Goal: Information Seeking & Learning: Learn about a topic

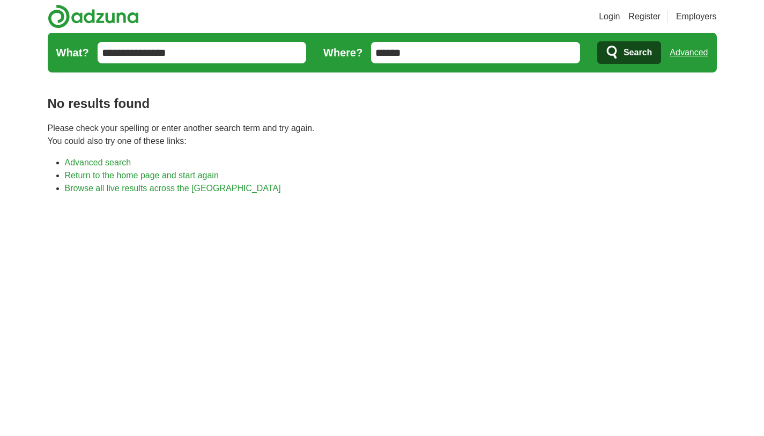
click at [610, 18] on link "Login" at bounding box center [609, 16] width 21 height 13
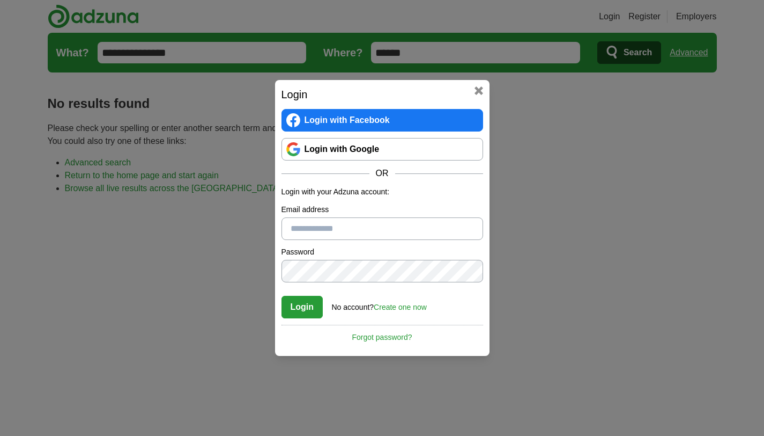
click at [397, 147] on link "Login with Google" at bounding box center [383, 149] width 202 height 23
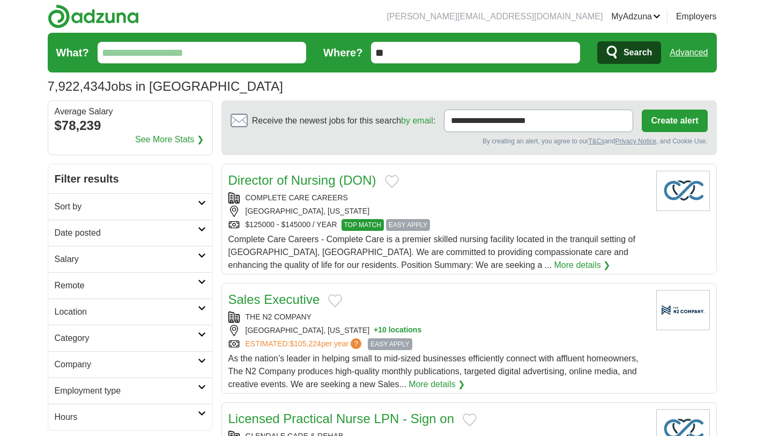
click at [136, 55] on input "What?" at bounding box center [202, 52] width 209 height 21
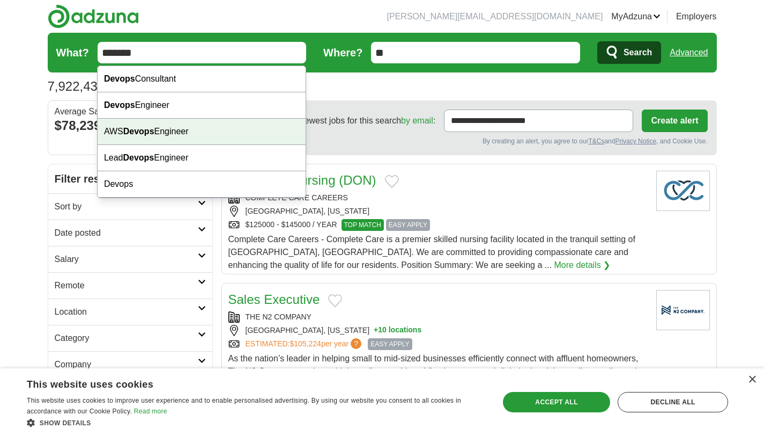
click at [147, 109] on div "Devops Engineer" at bounding box center [202, 105] width 208 height 26
type input "**********"
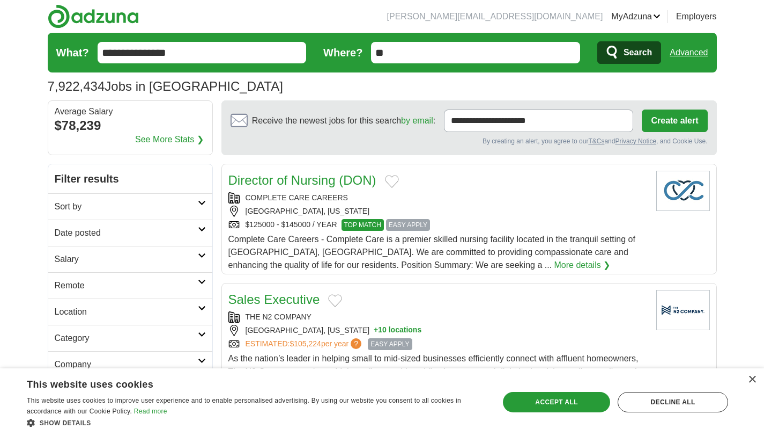
click at [473, 58] on input "**" at bounding box center [475, 52] width 209 height 21
type input "*"
type input "******"
click at [644, 56] on span "Search" at bounding box center [638, 52] width 28 height 21
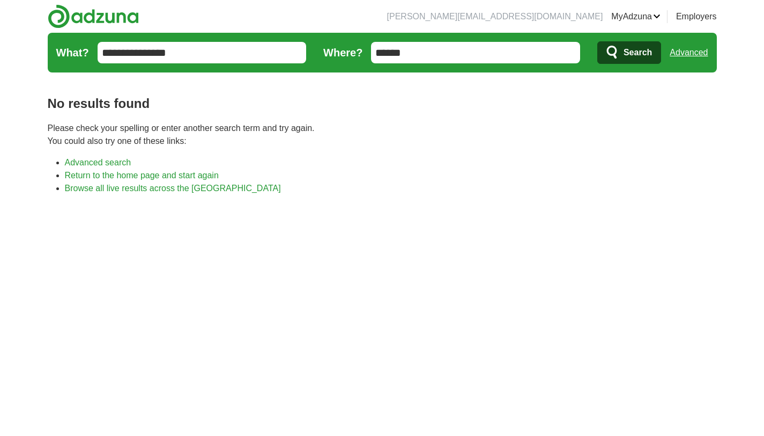
click at [443, 65] on form "**********" at bounding box center [382, 53] width 669 height 40
click at [445, 60] on input "******" at bounding box center [475, 52] width 209 height 21
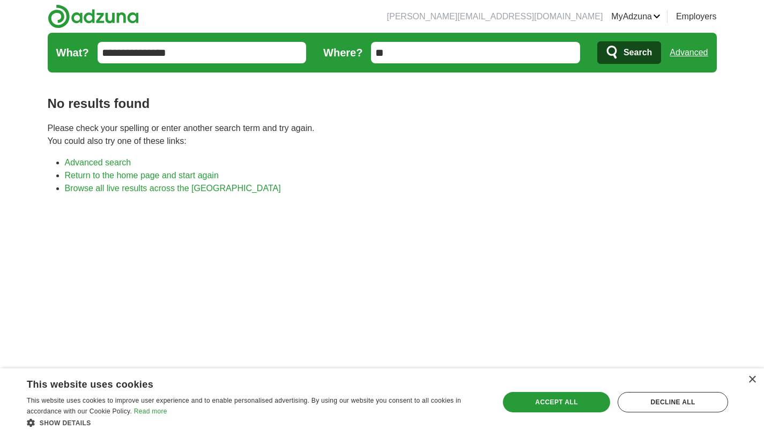
type input "*"
click at [645, 48] on span "Search" at bounding box center [638, 52] width 28 height 21
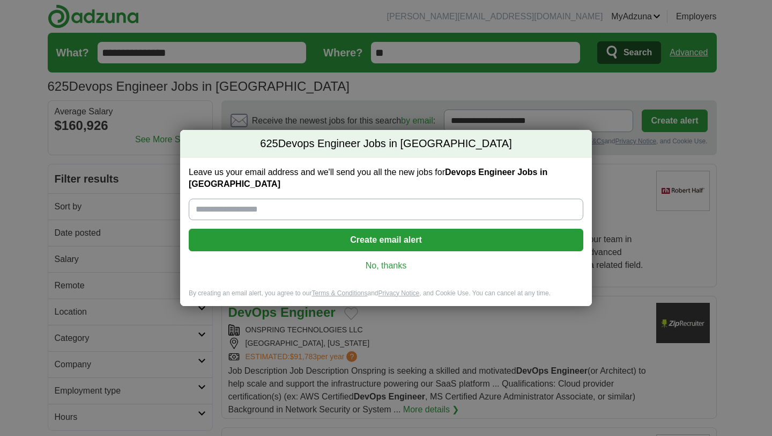
click at [395, 260] on link "No, thanks" at bounding box center [386, 266] width 378 height 12
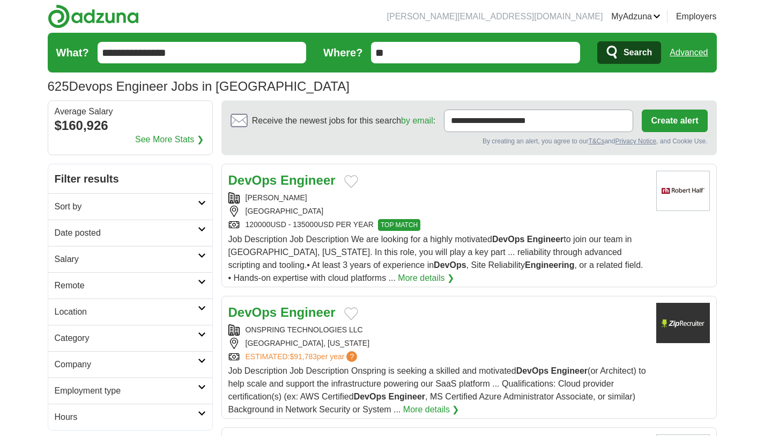
click at [82, 280] on h2 "Remote" at bounding box center [126, 285] width 143 height 13
click at [78, 307] on link "Remote jobs" at bounding box center [79, 310] width 48 height 9
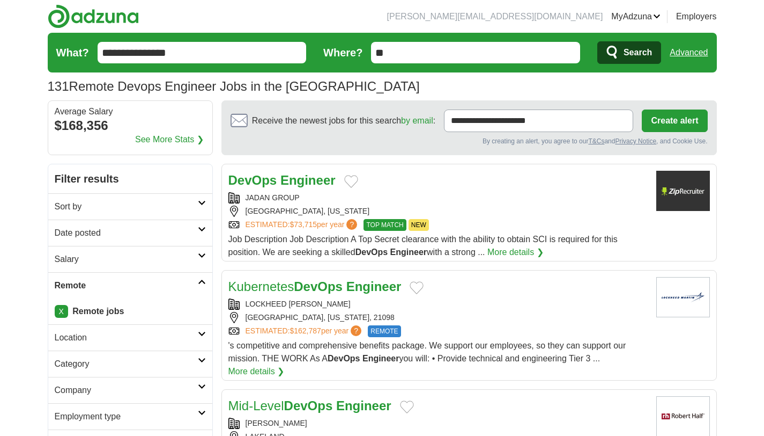
click at [79, 240] on link "Date posted" at bounding box center [130, 232] width 164 height 26
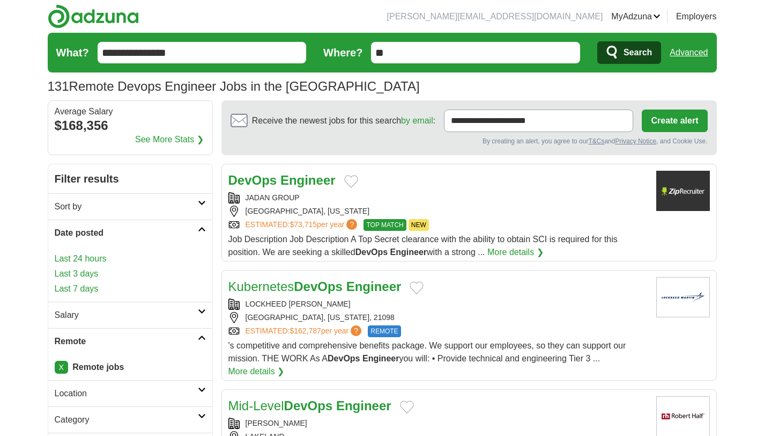
click at [79, 269] on link "Last 3 days" at bounding box center [130, 273] width 151 height 13
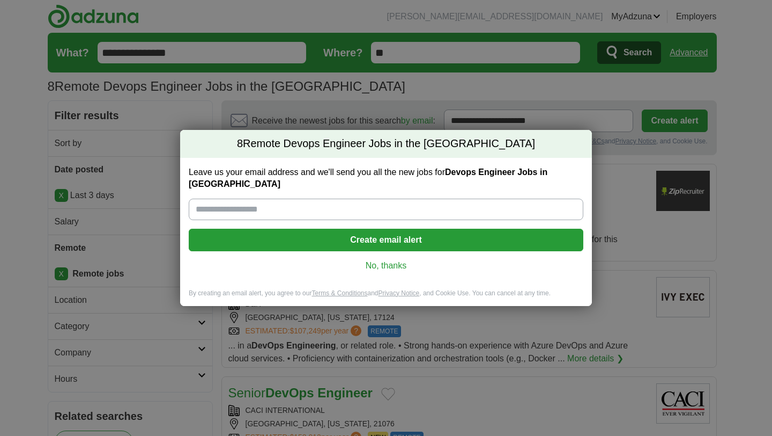
click at [401, 260] on link "No, thanks" at bounding box center [386, 266] width 378 height 12
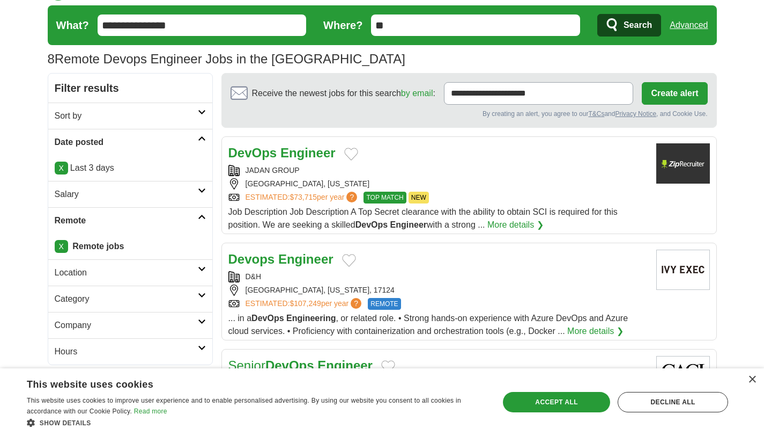
scroll to position [80, 0]
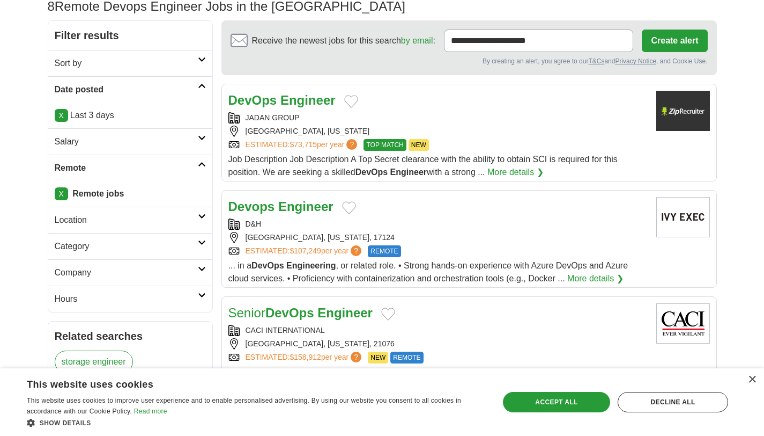
click at [313, 100] on strong "Engineer" at bounding box center [308, 100] width 55 height 14
click at [294, 210] on strong "Engineer" at bounding box center [305, 206] width 55 height 14
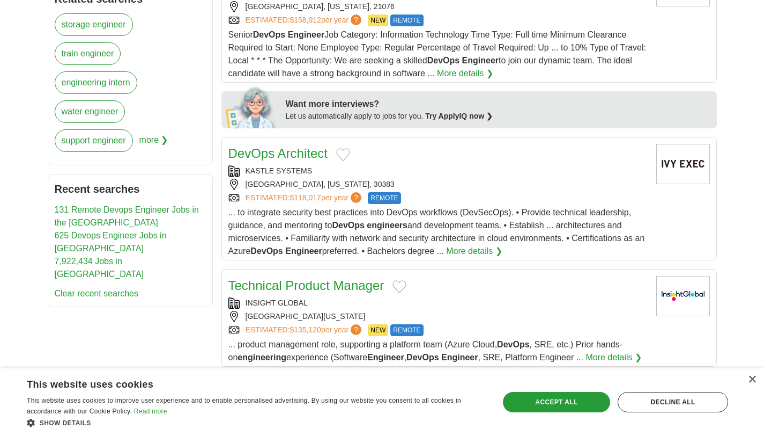
scroll to position [466, 0]
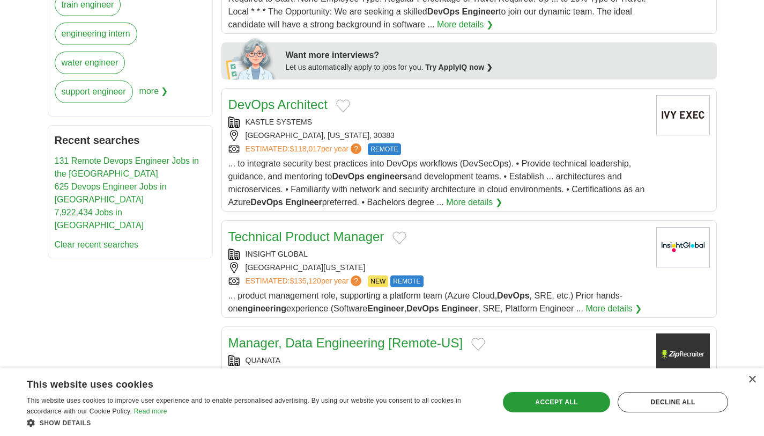
click at [290, 112] on link "DevOps Architect" at bounding box center [277, 104] width 99 height 14
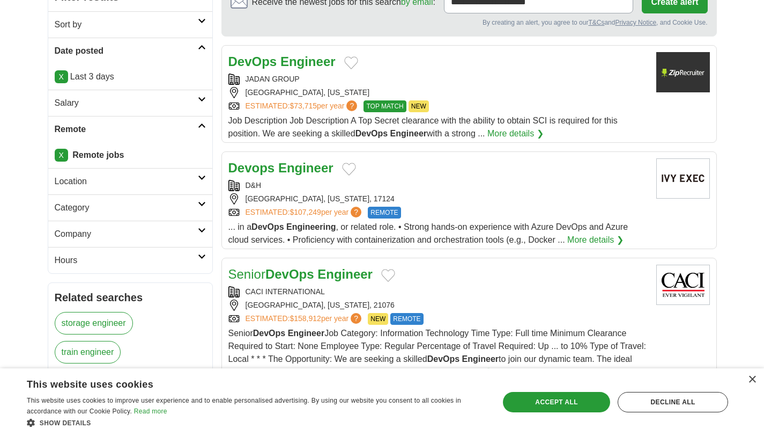
scroll to position [0, 0]
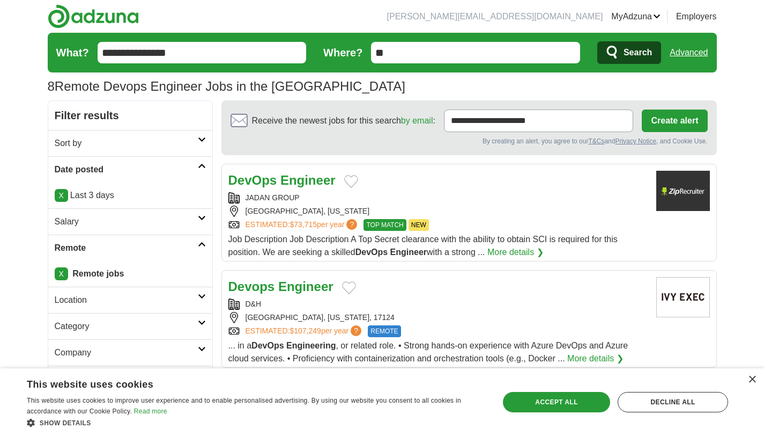
click at [239, 55] on input "**********" at bounding box center [202, 52] width 209 height 21
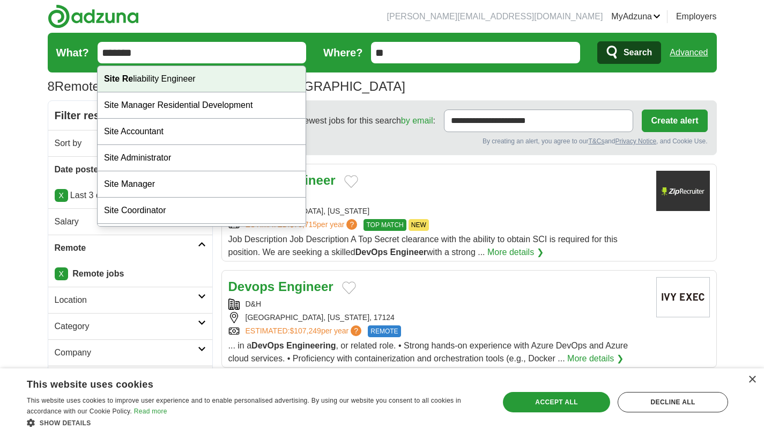
click at [234, 78] on div "Site Re liability Engineer" at bounding box center [202, 79] width 208 height 26
type input "**********"
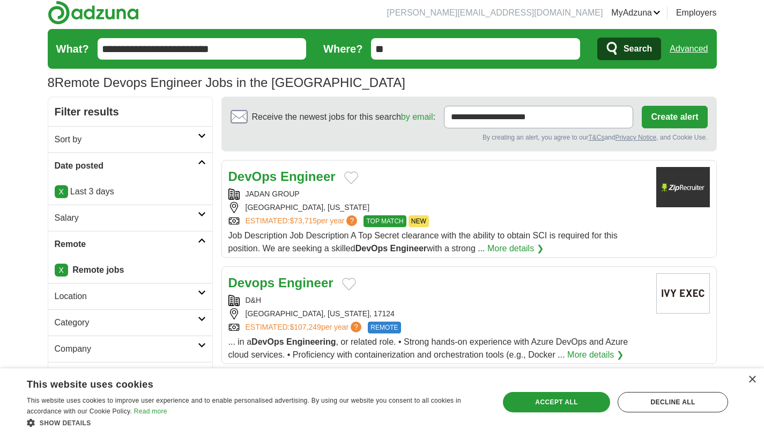
scroll to position [5, 0]
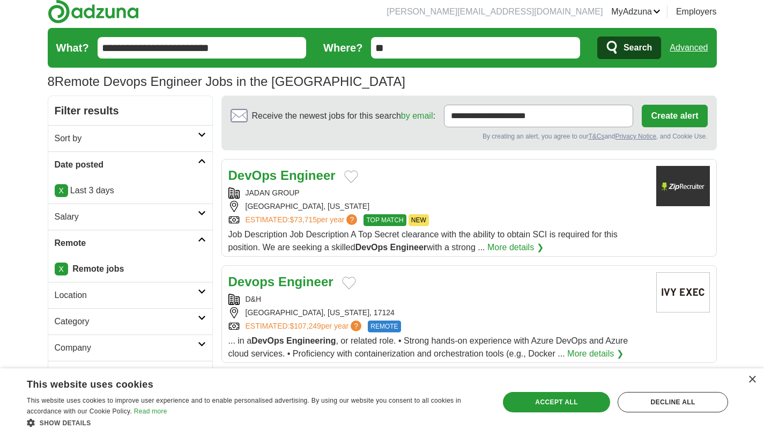
click at [74, 17] on img at bounding box center [93, 11] width 91 height 24
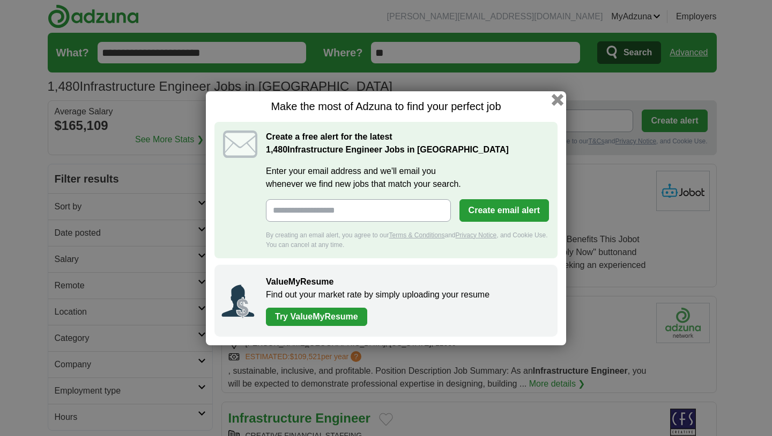
click at [558, 95] on button "button" at bounding box center [558, 99] width 12 height 12
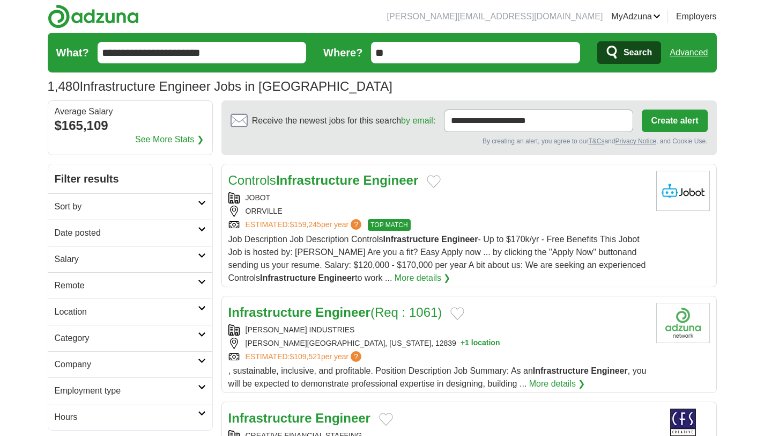
click at [122, 289] on h2 "Remote" at bounding box center [126, 285] width 143 height 13
click at [87, 312] on link "Remote jobs" at bounding box center [79, 310] width 48 height 9
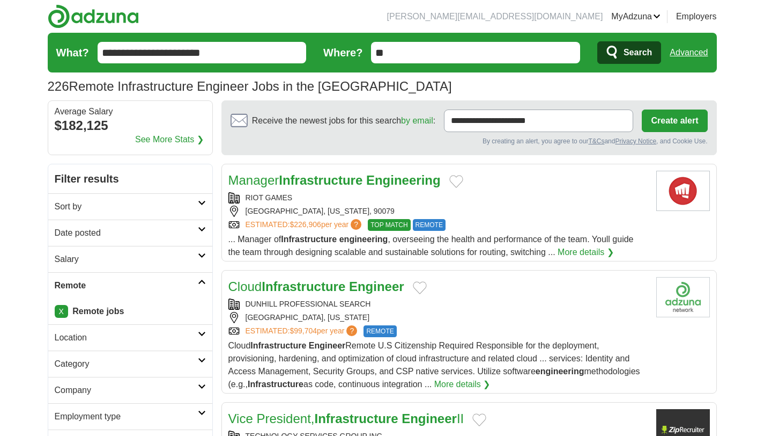
click at [122, 231] on h2 "Date posted" at bounding box center [126, 232] width 143 height 13
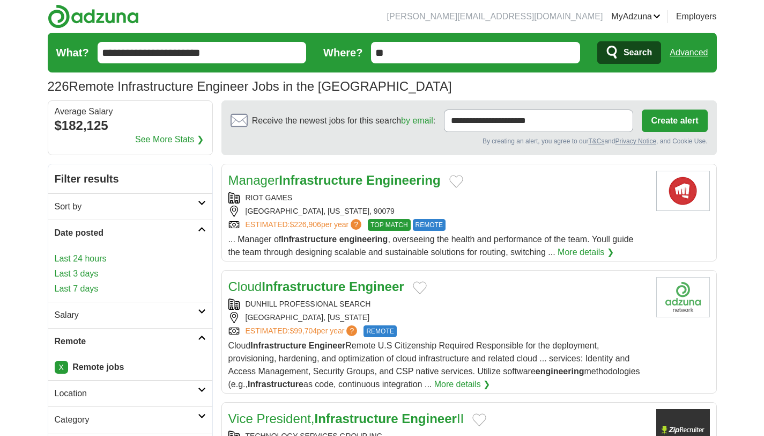
click at [95, 272] on link "Last 3 days" at bounding box center [130, 273] width 151 height 13
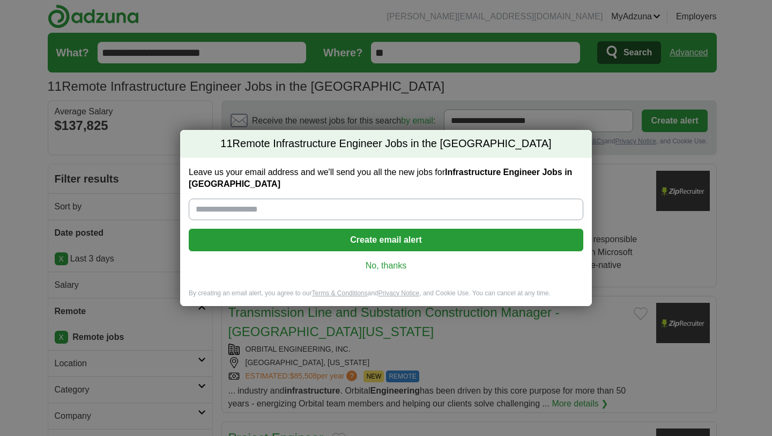
click at [393, 265] on link "No, thanks" at bounding box center [386, 266] width 378 height 12
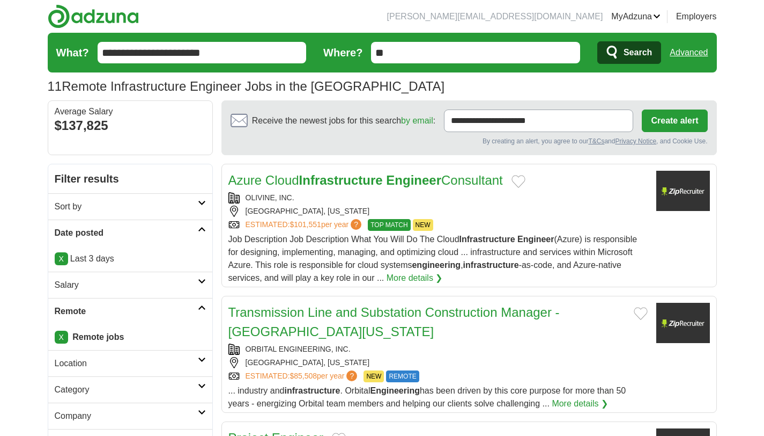
click at [341, 195] on div "OLIVINE, INC." at bounding box center [437, 197] width 419 height 11
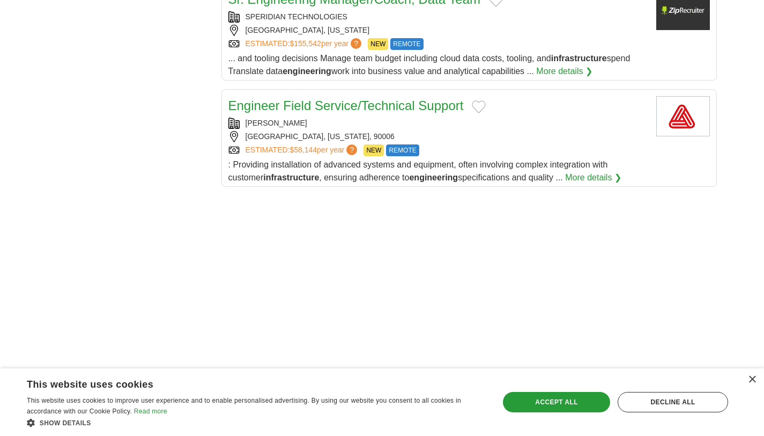
scroll to position [1229, 0]
